Goal: Task Accomplishment & Management: Manage account settings

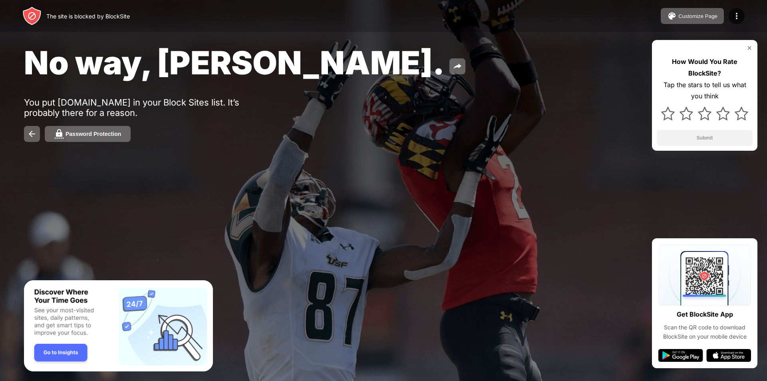
click at [753, 47] on div "How Would You Rate BlockSite? Tap the stars to tell us what you think Submit" at bounding box center [704, 95] width 105 height 111
click at [738, 15] on img at bounding box center [737, 16] width 10 height 10
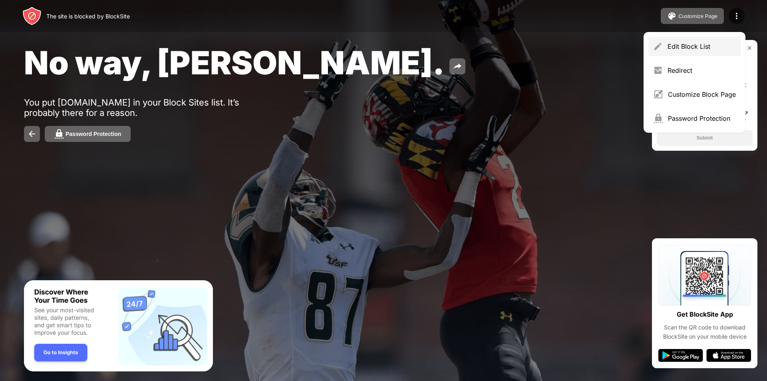
click at [678, 43] on div "Edit Block List" at bounding box center [702, 46] width 68 height 8
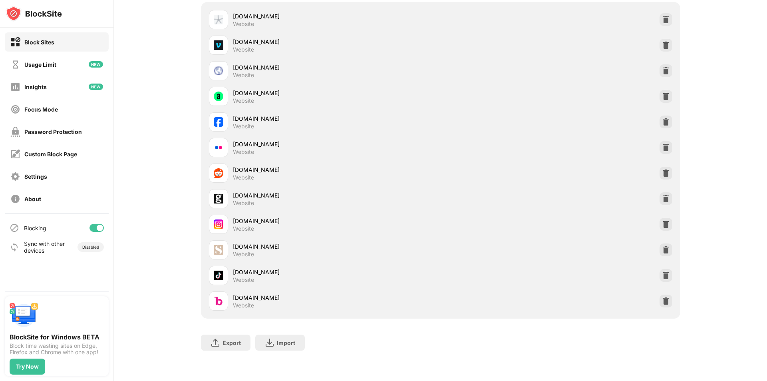
scroll to position [143, 0]
click at [662, 169] on img at bounding box center [666, 173] width 8 height 8
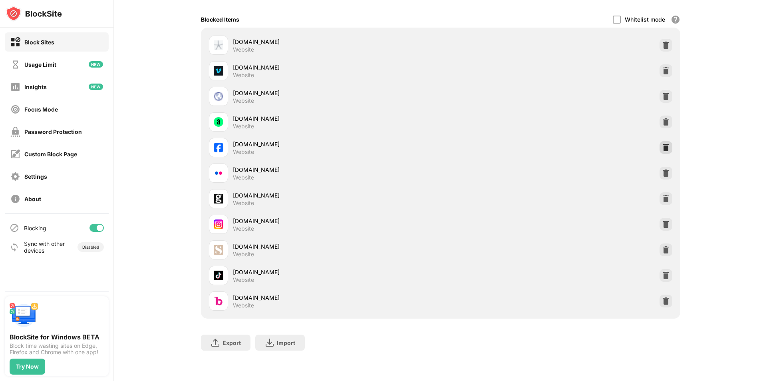
click at [662, 145] on img at bounding box center [666, 147] width 8 height 8
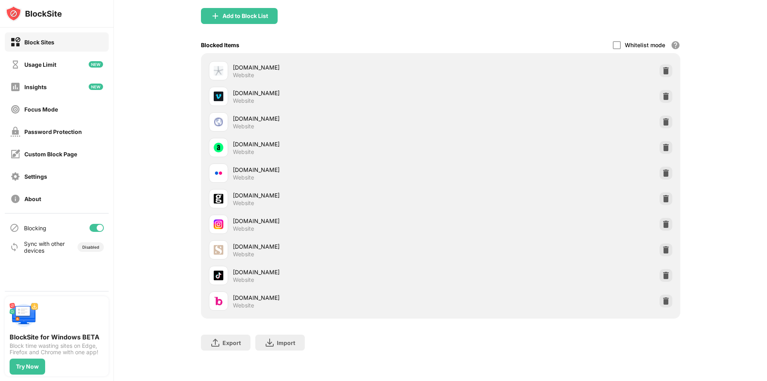
scroll to position [91, 0]
click at [663, 169] on img at bounding box center [666, 173] width 8 height 8
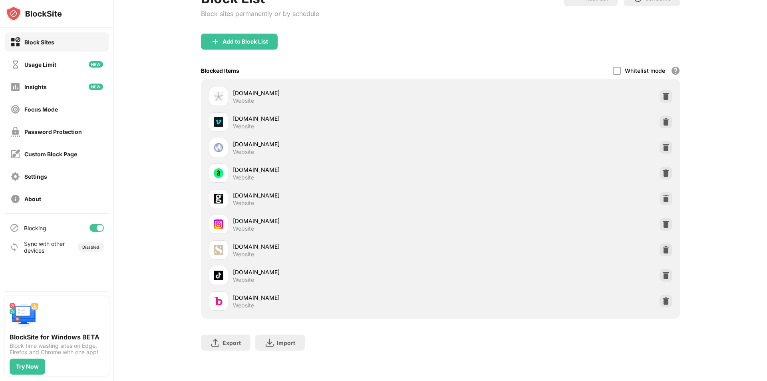
scroll to position [66, 0]
